Goal: Information Seeking & Learning: Find specific fact

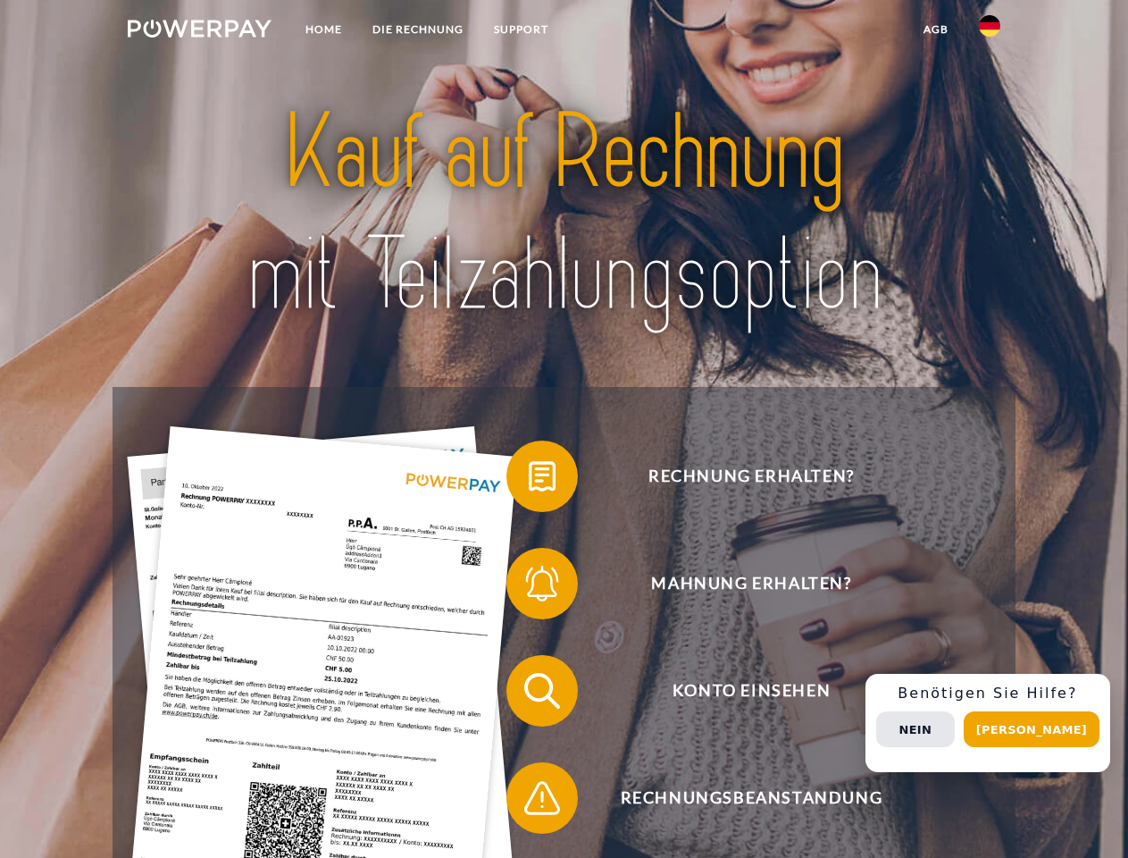
click at [199, 31] on img at bounding box center [200, 29] width 144 height 18
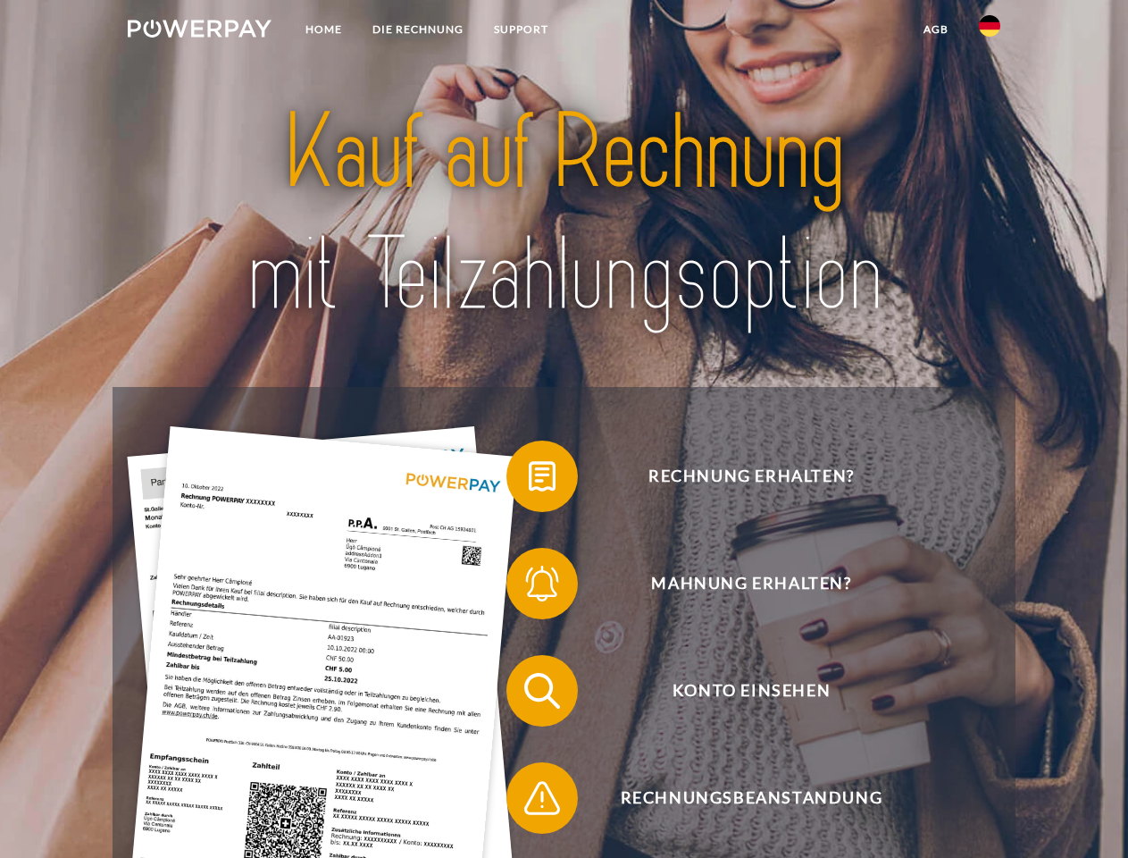
click at [990, 31] on img at bounding box center [989, 25] width 21 height 21
click at [935, 29] on link "agb" at bounding box center [936, 29] width 55 height 32
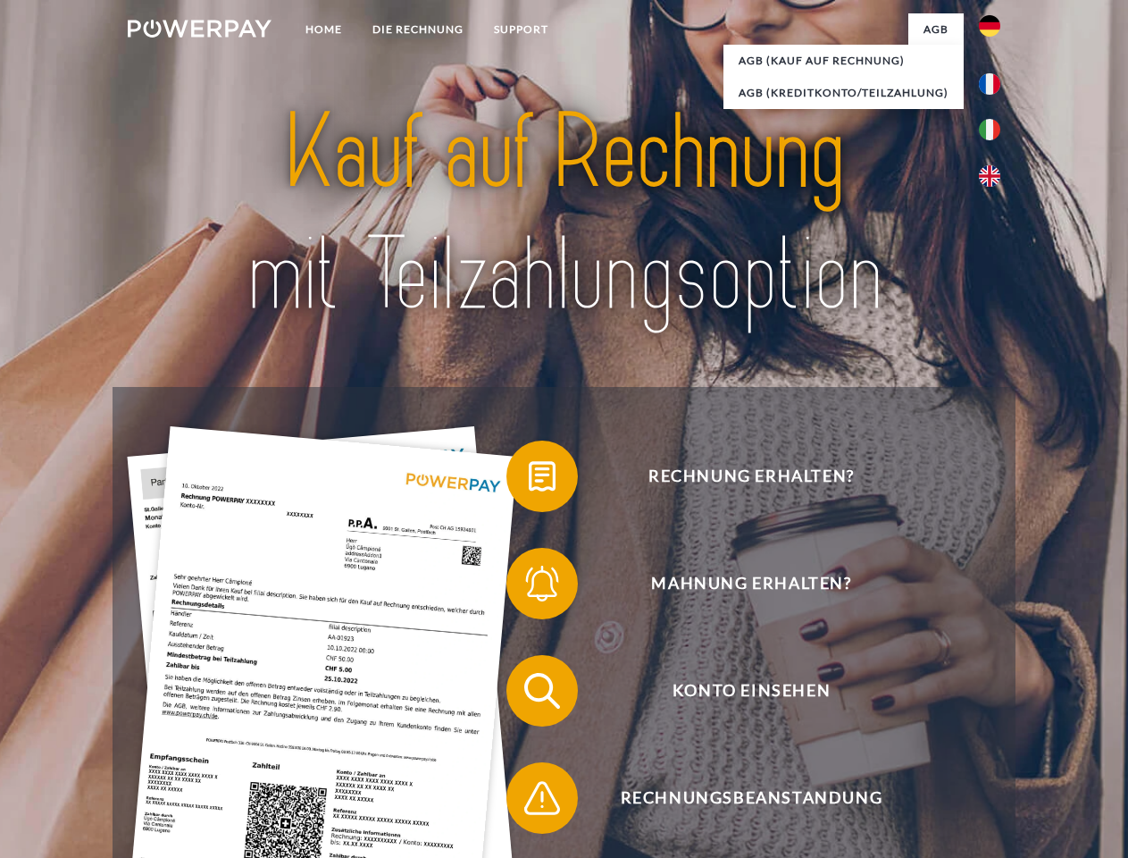
click at [529, 480] on span at bounding box center [515, 475] width 89 height 89
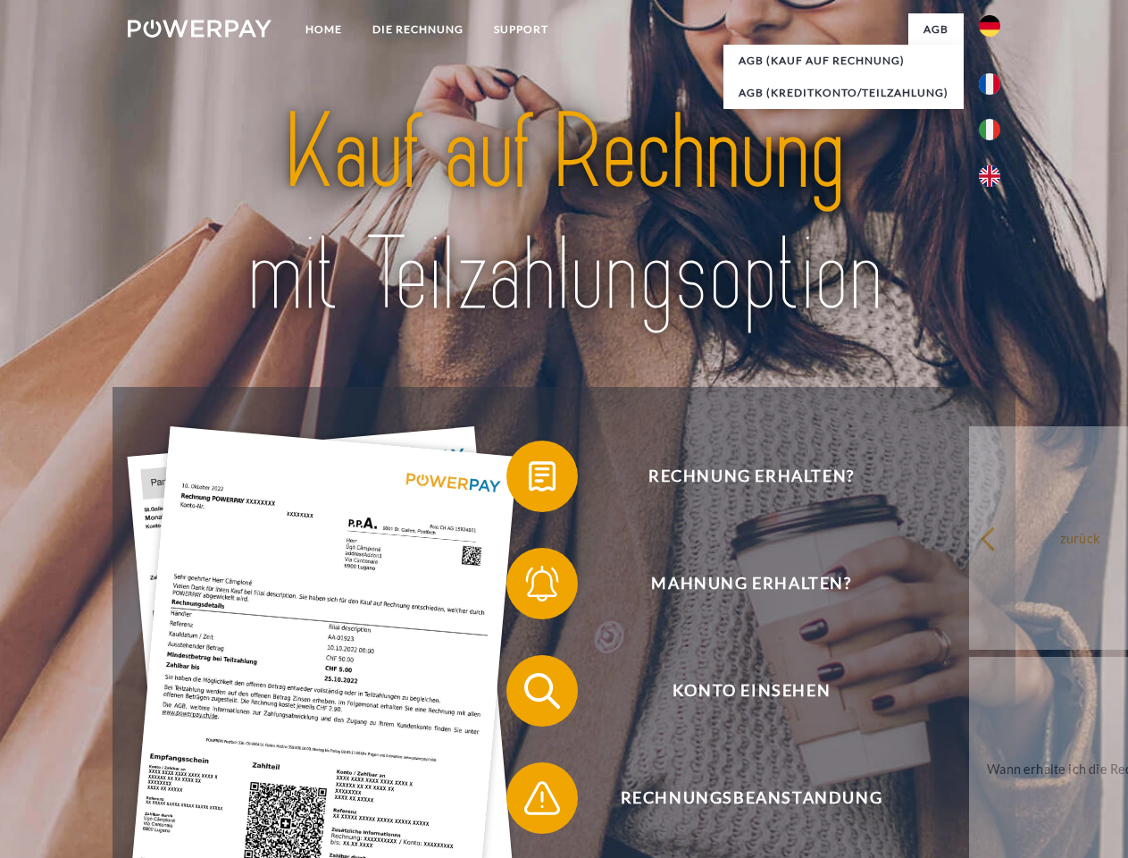
click at [969, 587] on link "zurück" at bounding box center [1080, 537] width 222 height 223
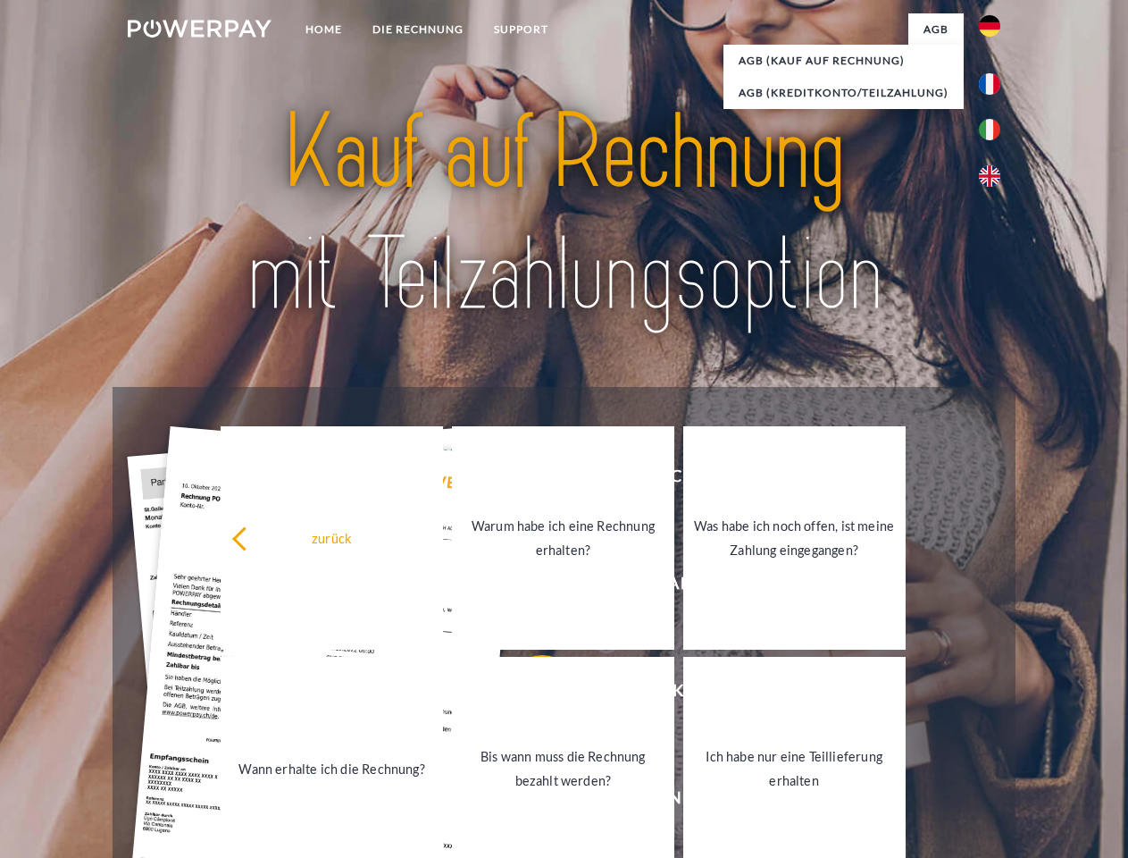
click at [529, 694] on link "Bis wann muss die Rechnung bezahlt werden?" at bounding box center [563, 768] width 222 height 223
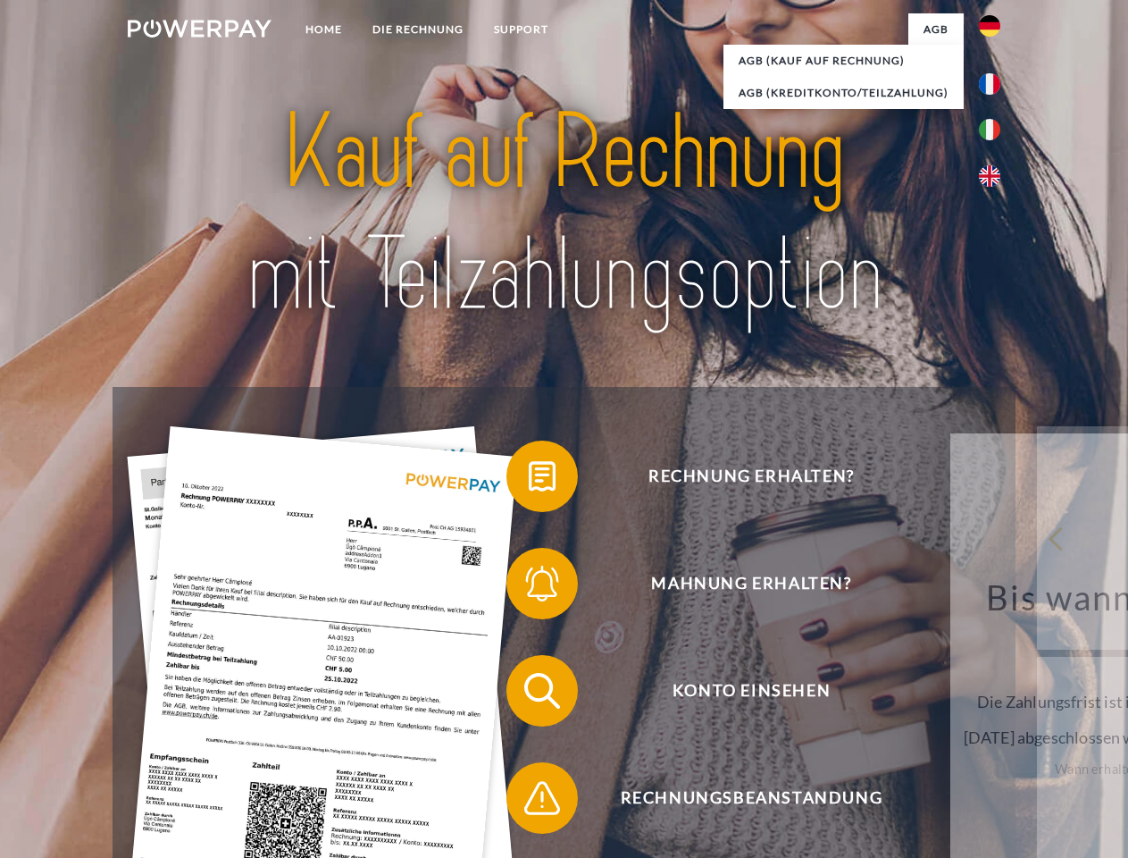
click at [529, 801] on span at bounding box center [515, 797] width 89 height 89
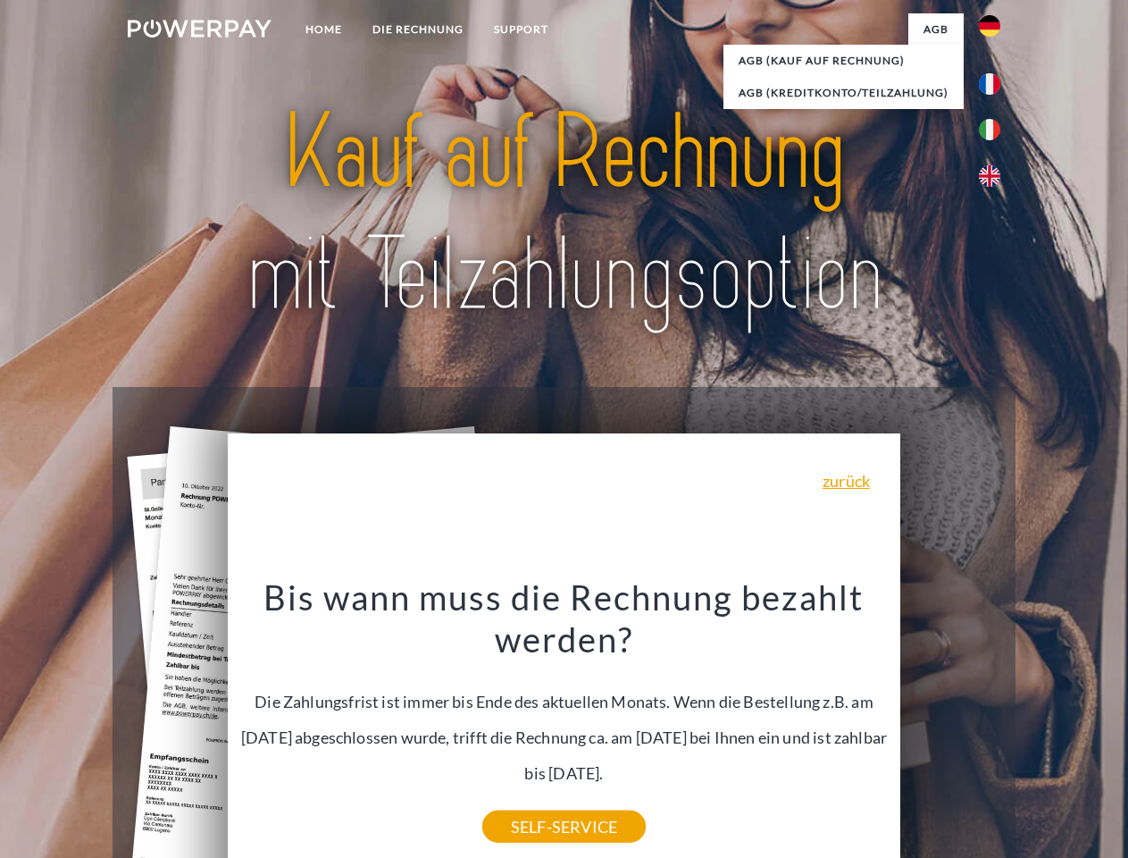
click at [951, 726] on span "Konto einsehen" at bounding box center [751, 690] width 438 height 71
click at [1038, 729] on header "Home DIE RECHNUNG SUPPORT" at bounding box center [564, 617] width 1128 height 1234
